Goal: Information Seeking & Learning: Learn about a topic

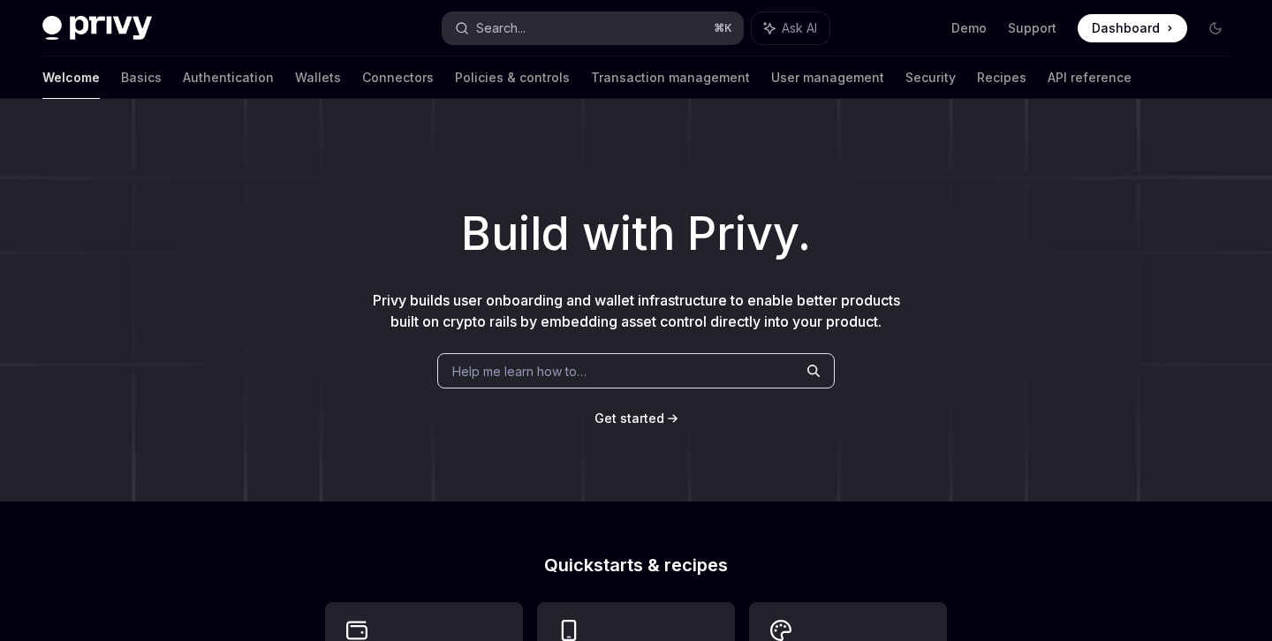
click at [603, 12] on button "Search... ⌘ K" at bounding box center [593, 28] width 300 height 32
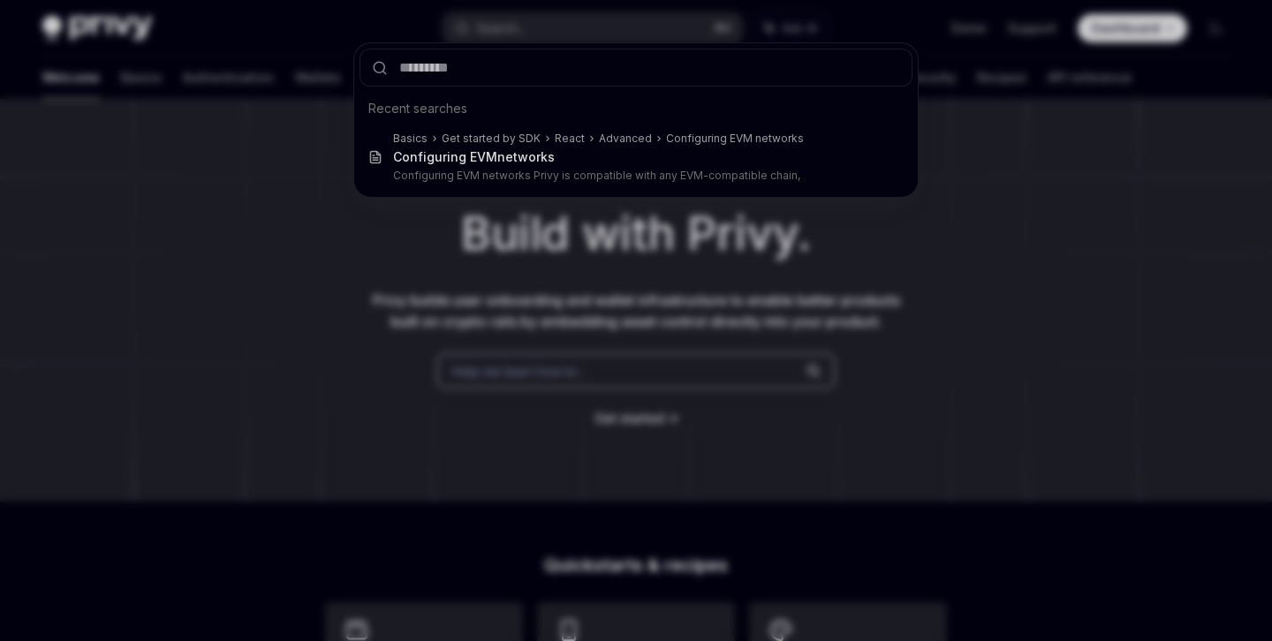
click at [492, 268] on div "Recent searches Basics Get started by SDK React Advanced Configuring EVM networ…" at bounding box center [636, 320] width 1272 height 641
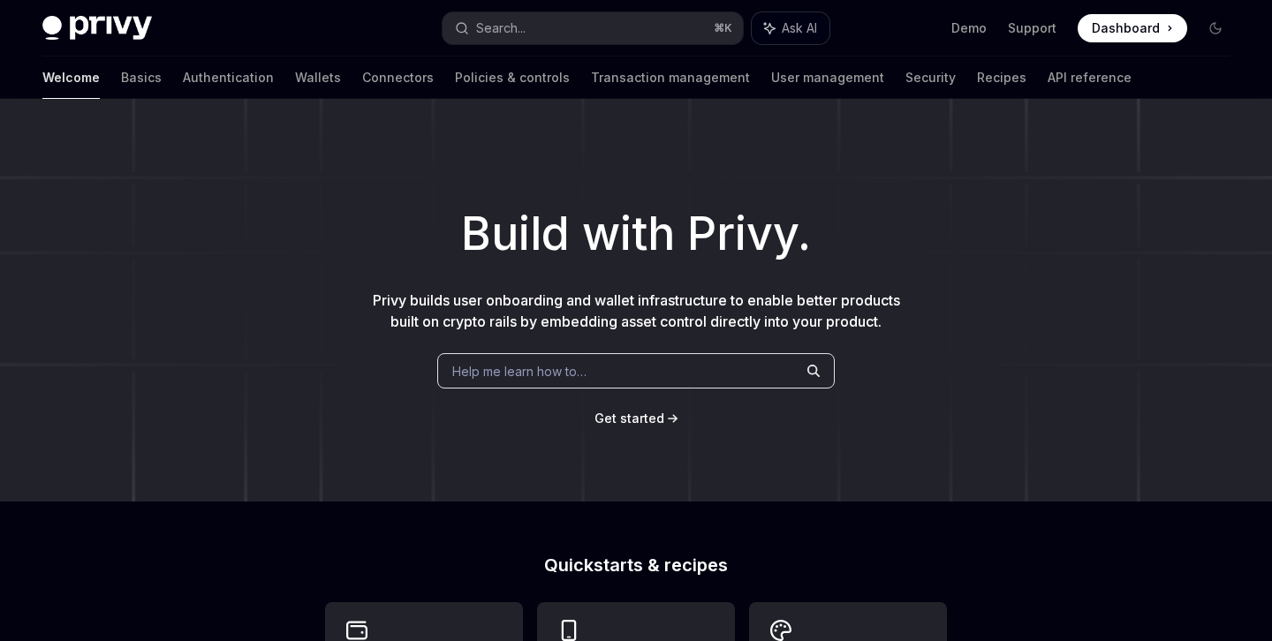
click at [797, 19] on span "Ask AI" at bounding box center [799, 28] width 35 height 18
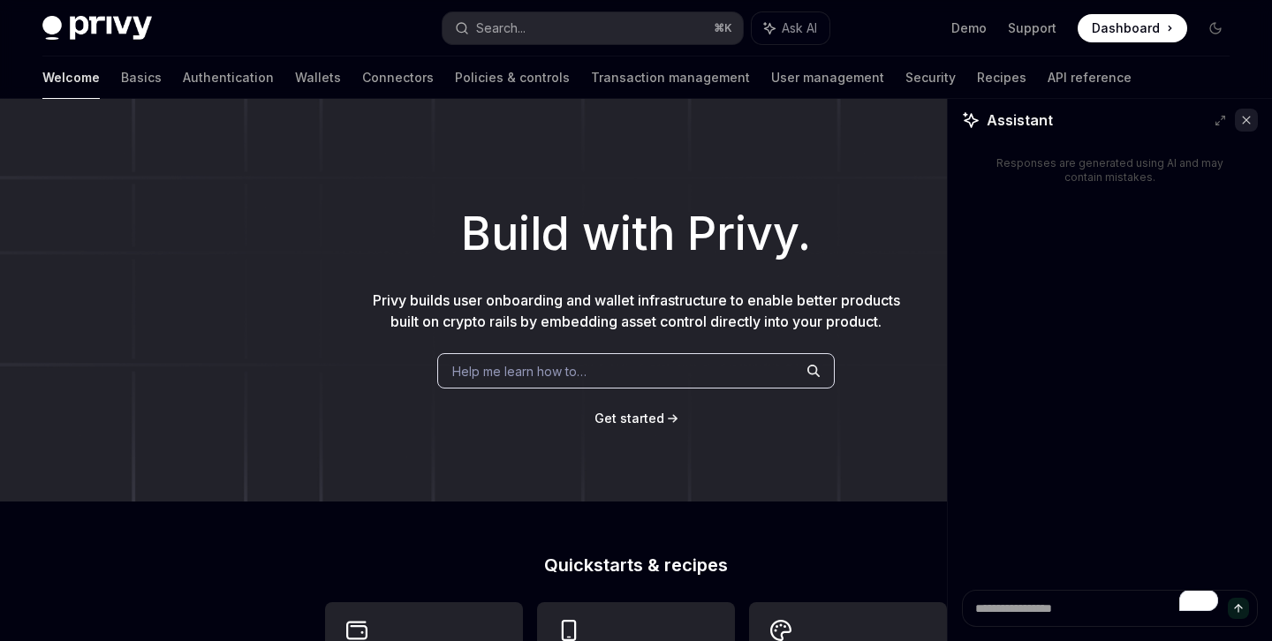
click at [1256, 111] on button at bounding box center [1246, 120] width 23 height 23
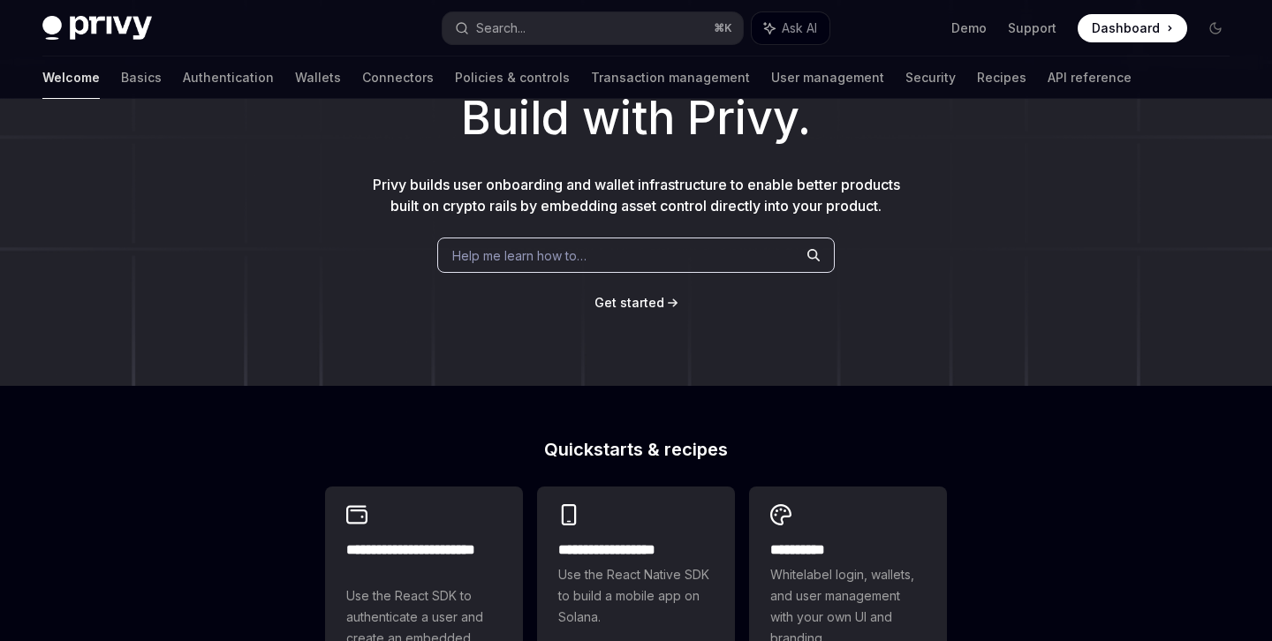
scroll to position [240, 0]
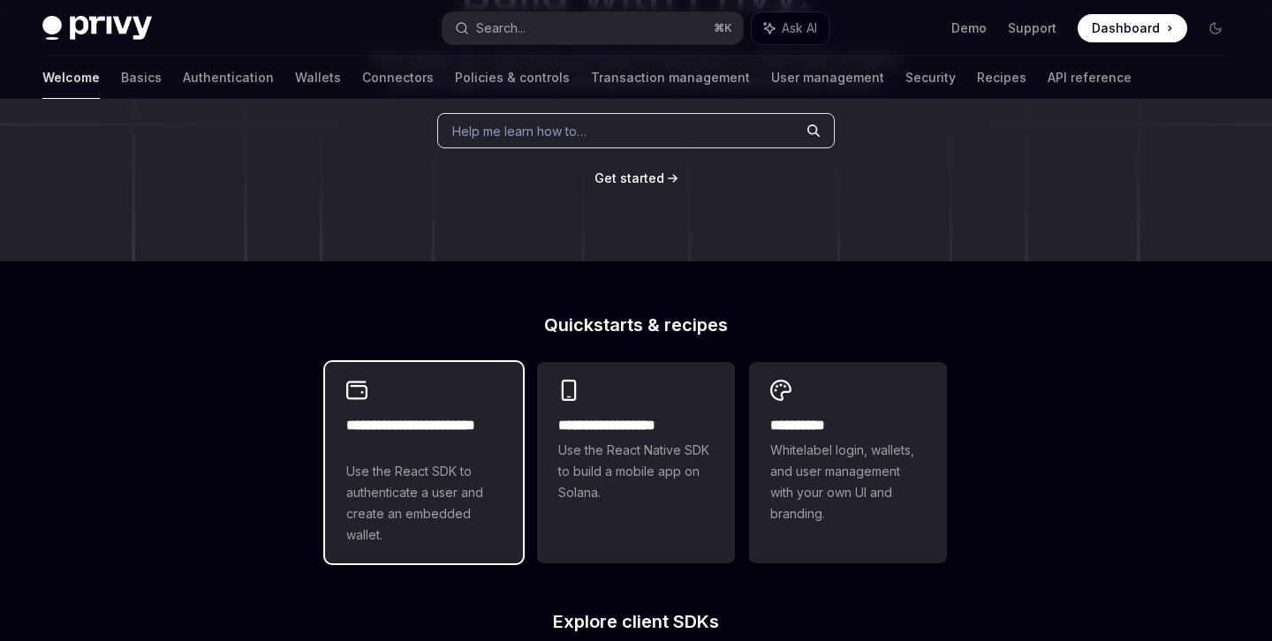
click at [453, 444] on h2 "**********" at bounding box center [424, 436] width 156 height 42
type textarea "*"
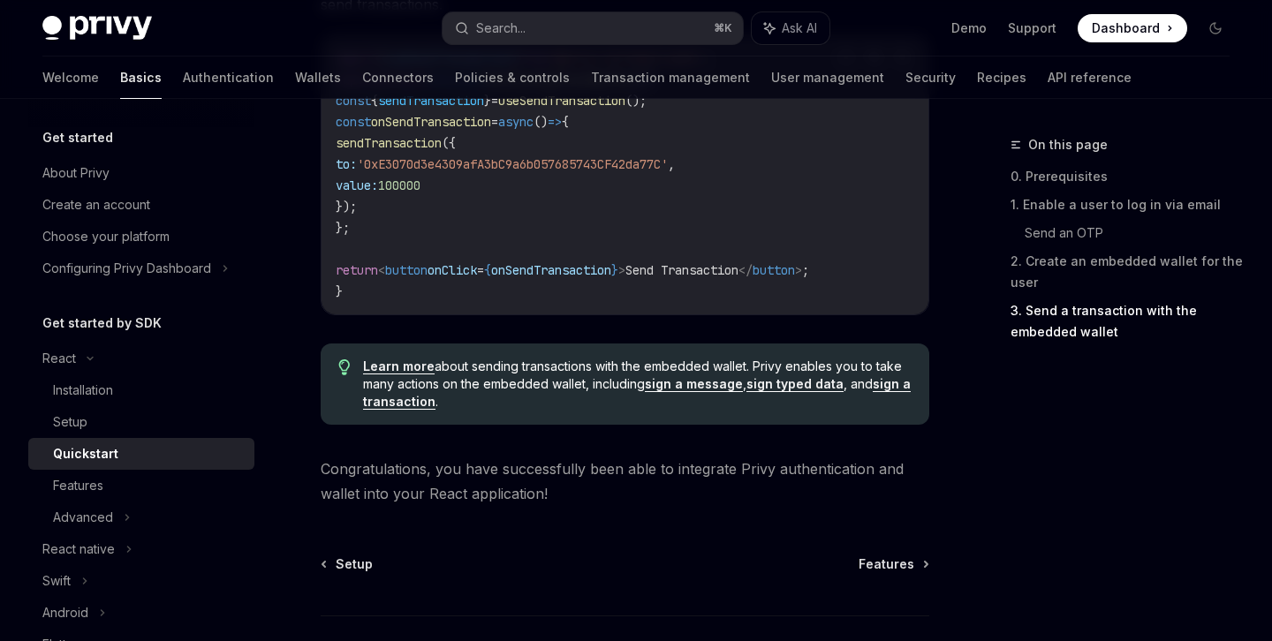
scroll to position [1922, 0]
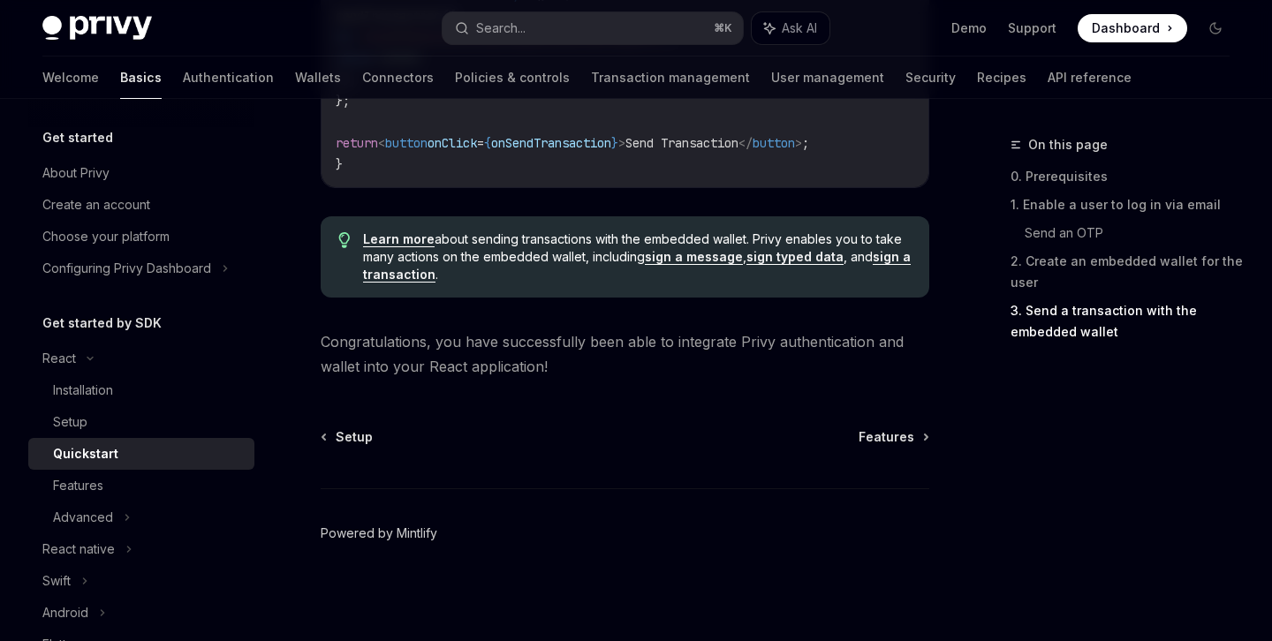
click at [408, 540] on link "Powered by Mintlify" at bounding box center [379, 534] width 117 height 18
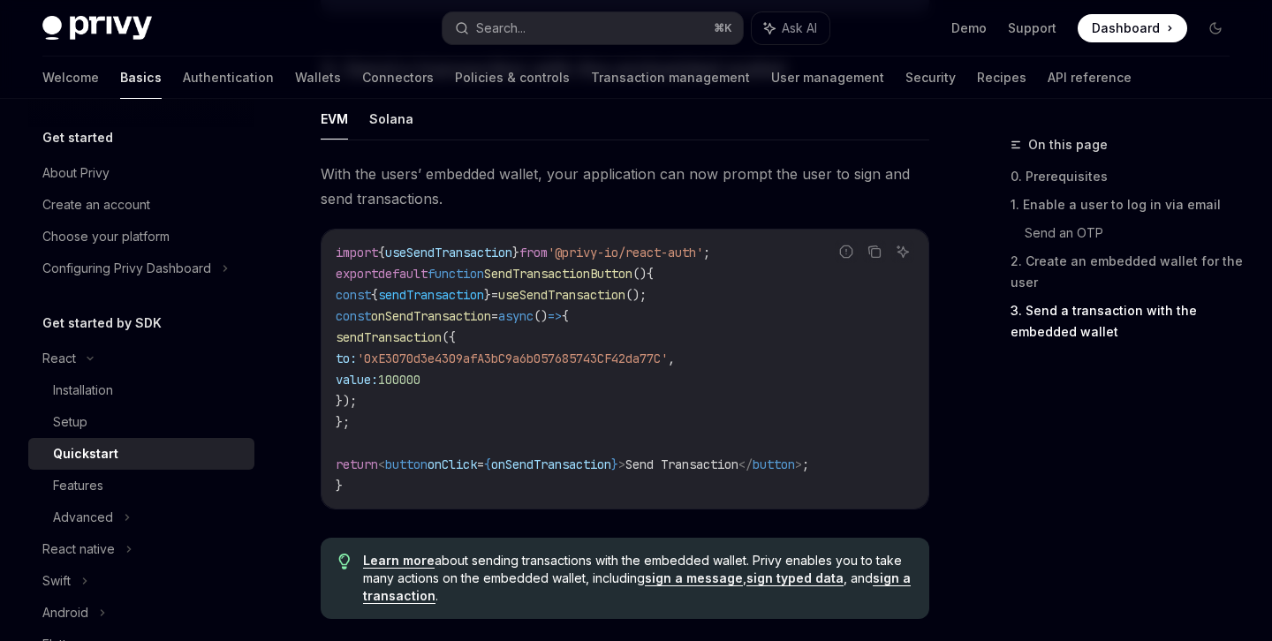
scroll to position [1526, 0]
